Goal: Transaction & Acquisition: Purchase product/service

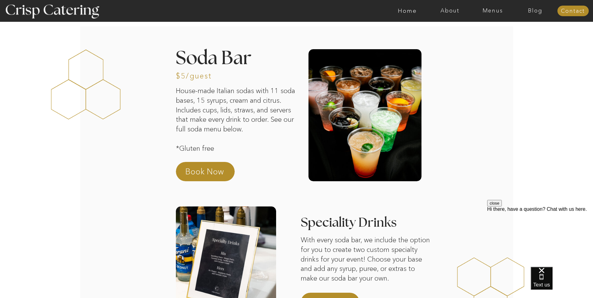
click at [267, 127] on p "House-made Italian sodas with 11 soda bases, 15 syrups, cream and citrus. Inclu…" at bounding box center [236, 119] width 120 height 66
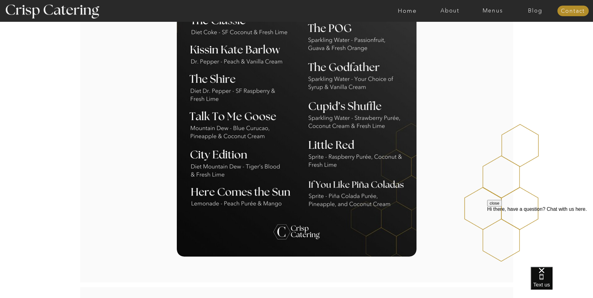
scroll to position [529, 0]
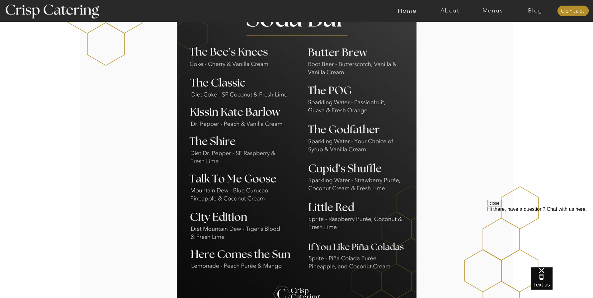
click at [335, 140] on div at bounding box center [297, 153] width 240 height 331
drag, startPoint x: 335, startPoint y: 138, endPoint x: 327, endPoint y: 142, distance: 8.9
click at [327, 142] on div at bounding box center [297, 153] width 240 height 331
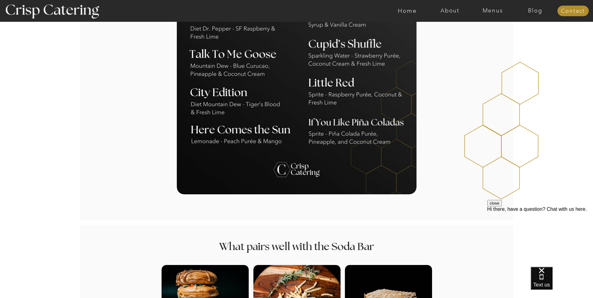
scroll to position [560, 0]
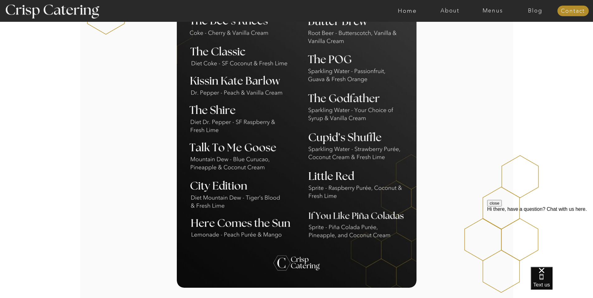
click at [342, 178] on div at bounding box center [297, 121] width 240 height 331
drag, startPoint x: 309, startPoint y: 155, endPoint x: 289, endPoint y: 175, distance: 28.8
click at [289, 175] on div at bounding box center [297, 121] width 240 height 331
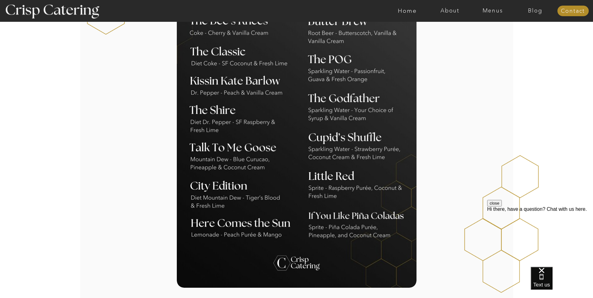
click at [278, 140] on div at bounding box center [297, 121] width 240 height 331
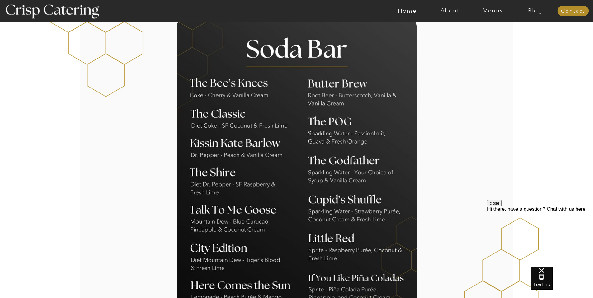
scroll to position [529, 0]
